Goal: Task Accomplishment & Management: Use online tool/utility

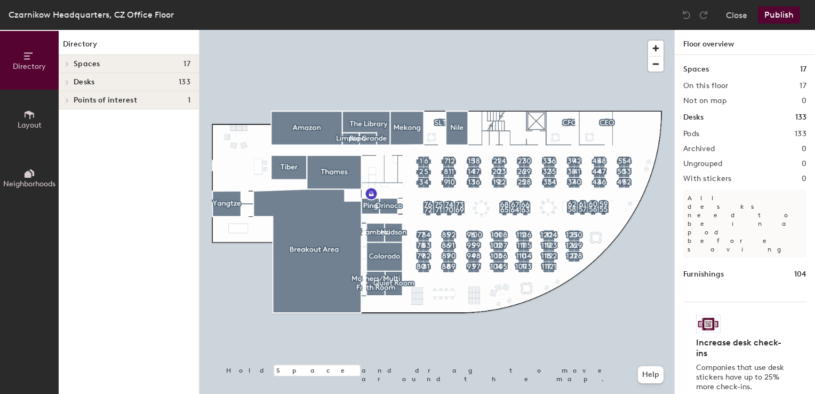
click at [772, 16] on button "Publish" at bounding box center [779, 14] width 42 height 17
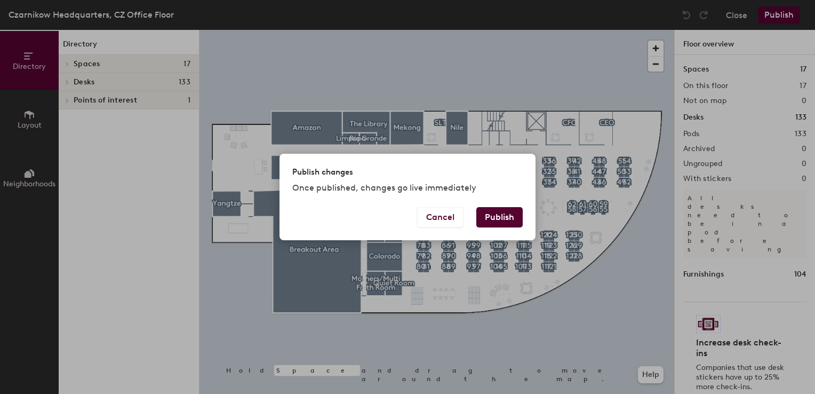
click at [494, 222] on button "Publish" at bounding box center [499, 217] width 46 height 20
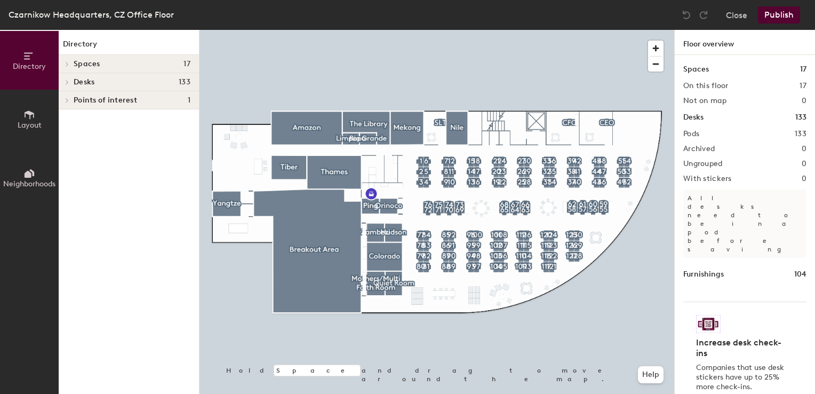
click at [29, 122] on span "Layout" at bounding box center [30, 125] width 24 height 9
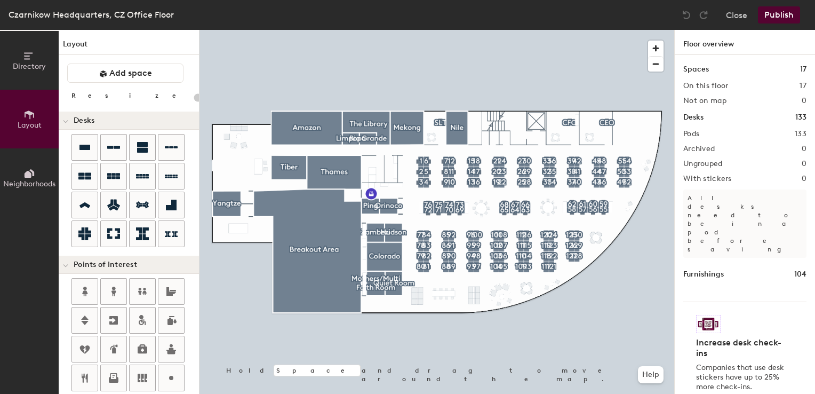
click at [43, 43] on button "Directory" at bounding box center [29, 60] width 59 height 59
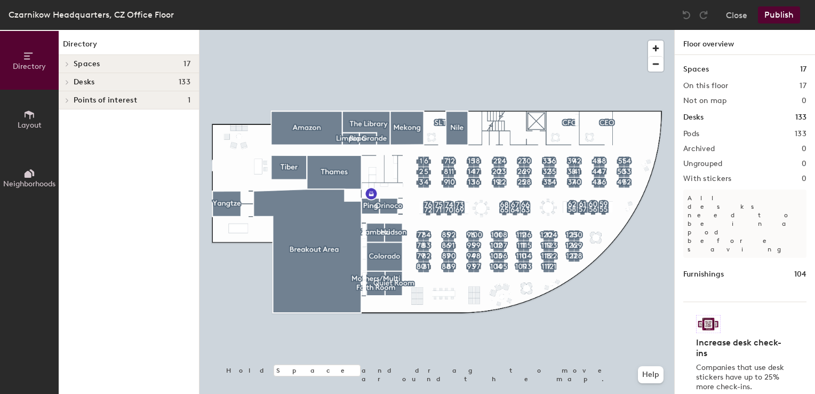
click at [71, 61] on div at bounding box center [67, 63] width 12 height 5
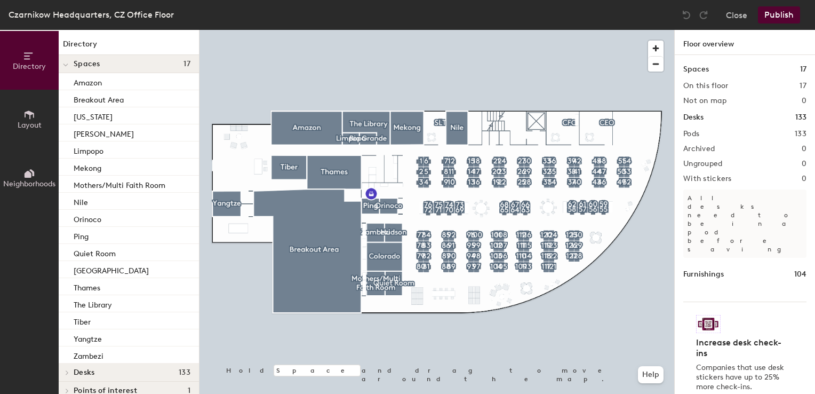
click at [65, 60] on span at bounding box center [65, 64] width 5 height 9
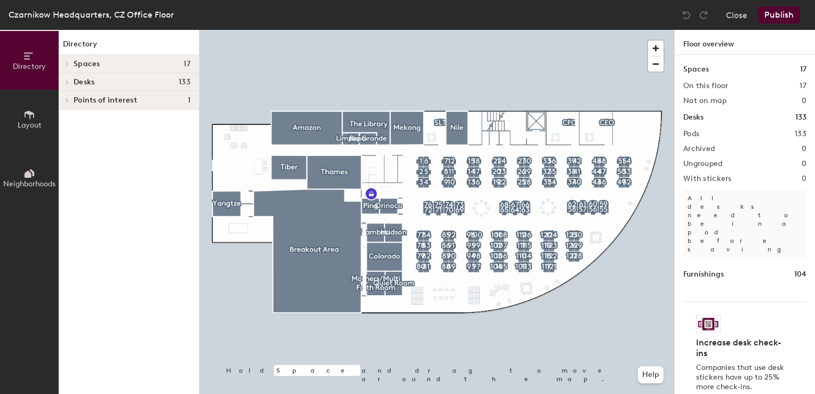
click at [67, 79] on icon at bounding box center [67, 81] width 4 height 5
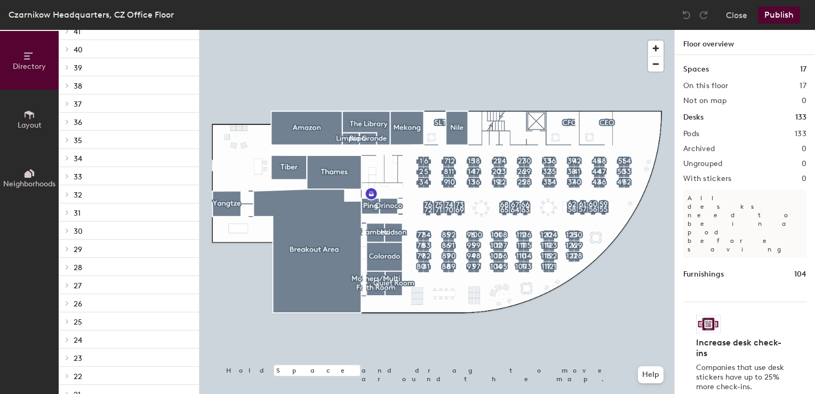
scroll to position [2136, 0]
click at [741, 17] on button "Close" at bounding box center [736, 14] width 21 height 17
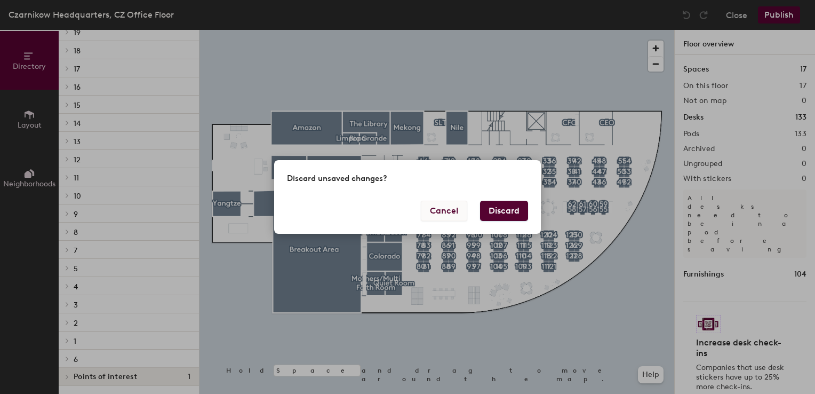
click at [456, 209] on button "Cancel" at bounding box center [444, 211] width 46 height 20
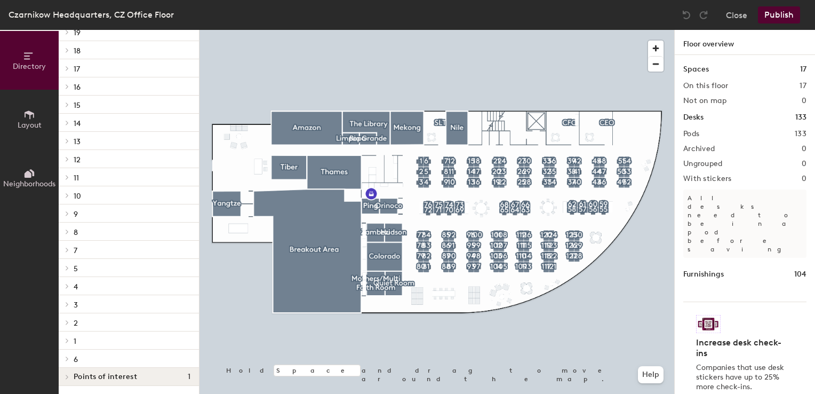
click at [38, 118] on button "Layout" at bounding box center [29, 119] width 59 height 59
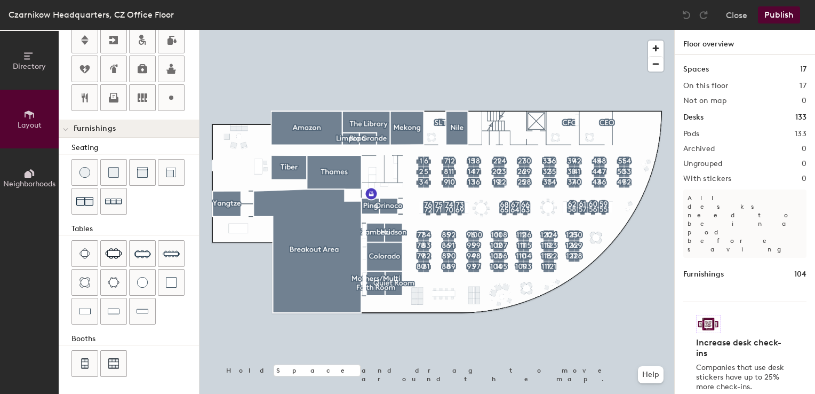
scroll to position [276, 0]
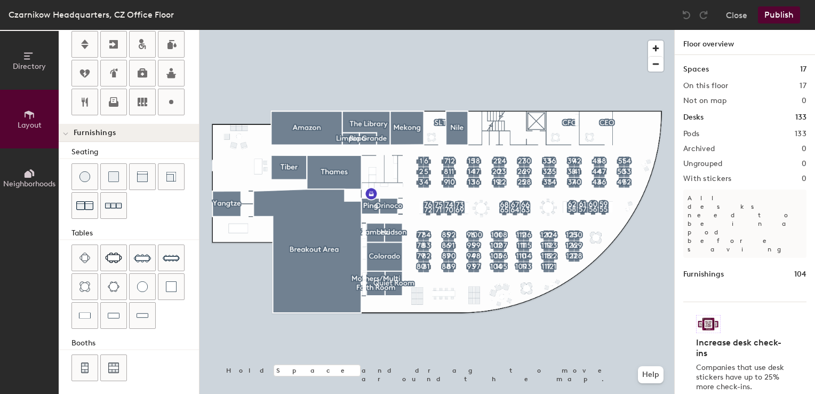
click at [28, 176] on icon at bounding box center [28, 174] width 7 height 7
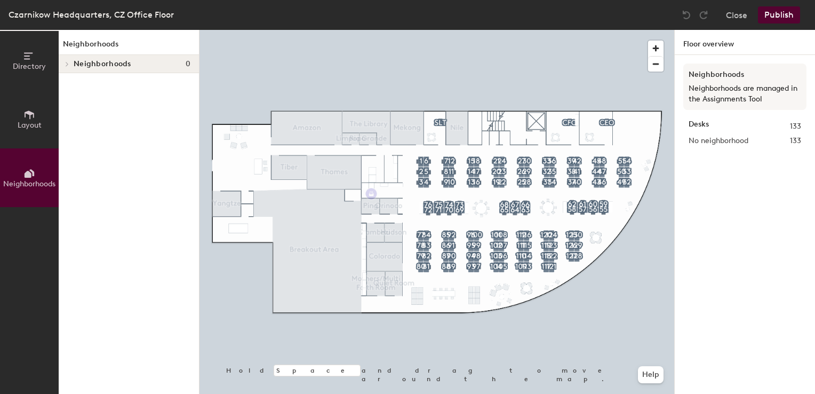
click at [774, 13] on button "Publish" at bounding box center [779, 14] width 42 height 17
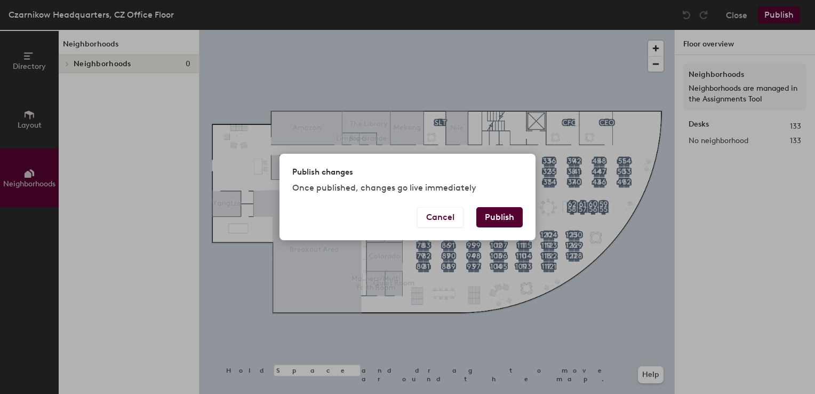
click at [505, 217] on button "Publish" at bounding box center [499, 217] width 46 height 20
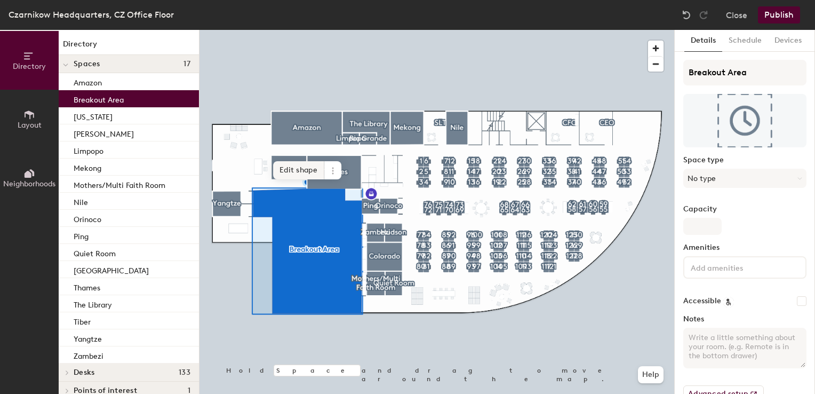
click at [296, 172] on span "Edit shape" at bounding box center [298, 170] width 51 height 18
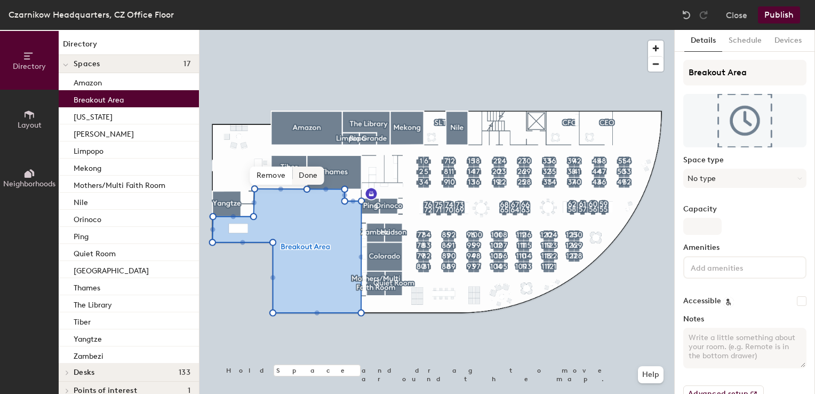
click at [307, 181] on span "Done" at bounding box center [307, 175] width 31 height 18
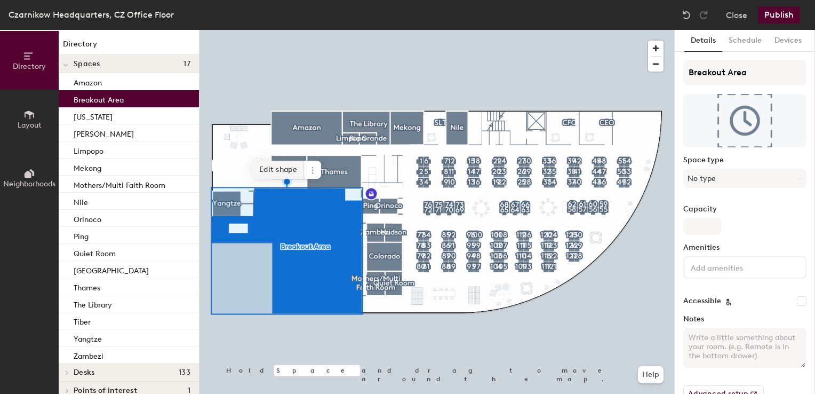
click at [278, 169] on span "Edit shape" at bounding box center [278, 170] width 51 height 18
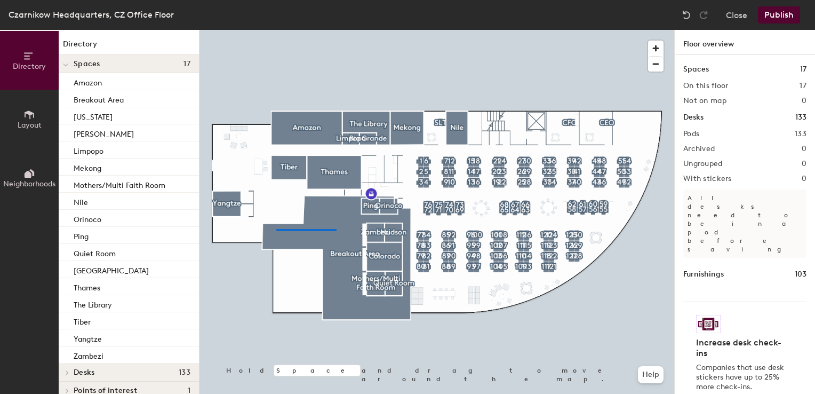
click at [270, 30] on div at bounding box center [437, 30] width 475 height 0
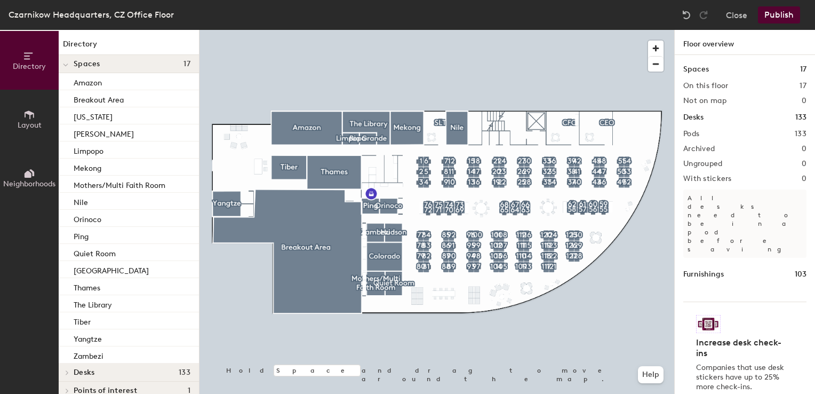
click at [764, 12] on button "Publish" at bounding box center [779, 14] width 42 height 17
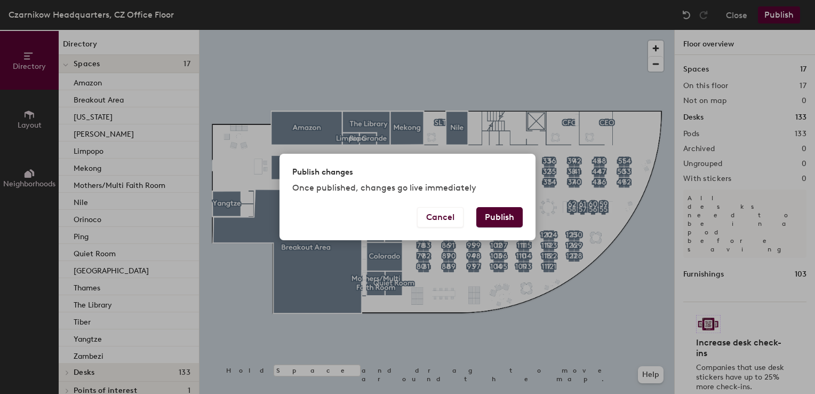
click at [514, 214] on button "Publish" at bounding box center [499, 217] width 46 height 20
